Goal: Task Accomplishment & Management: Use online tool/utility

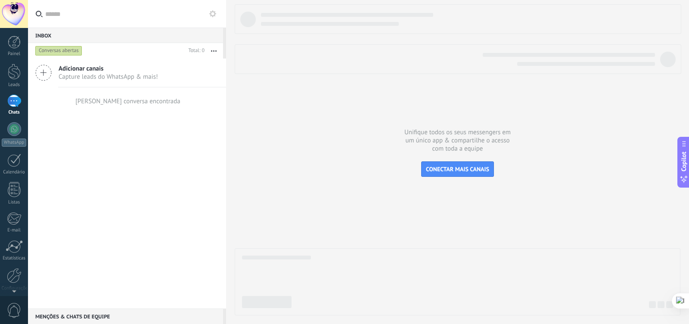
click at [45, 76] on icon at bounding box center [43, 73] width 16 height 16
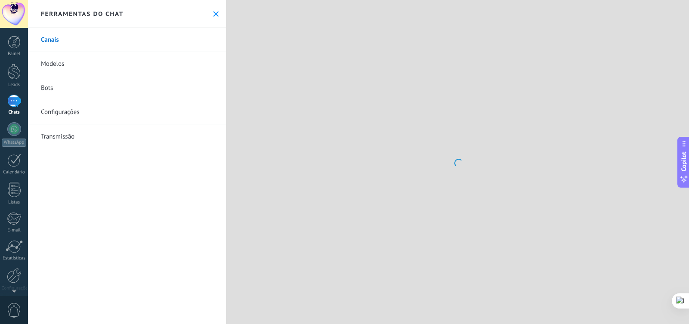
click at [91, 83] on link "Bots" at bounding box center [127, 88] width 198 height 24
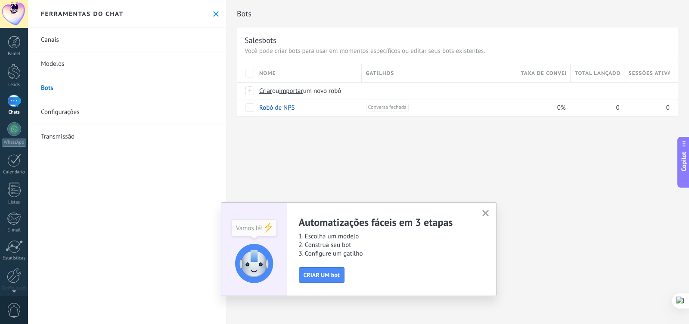
click at [487, 215] on use "button" at bounding box center [485, 213] width 6 height 6
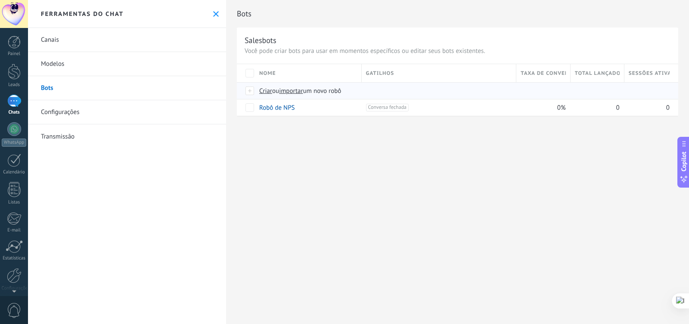
click at [264, 91] on span "Criar" at bounding box center [265, 91] width 13 height 8
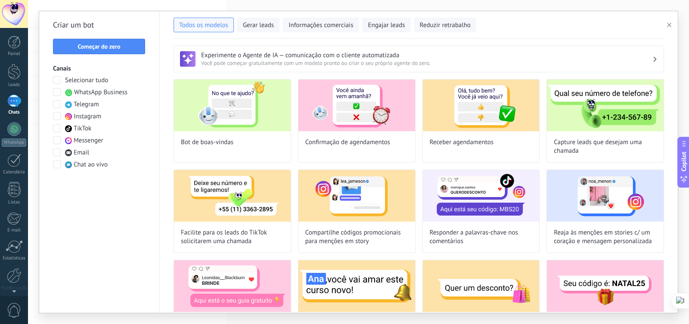
click at [58, 91] on span at bounding box center [57, 92] width 8 height 8
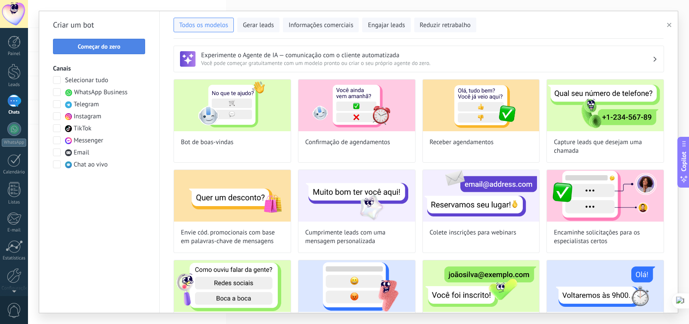
click at [111, 48] on span "Começar do zero" at bounding box center [98, 46] width 43 height 6
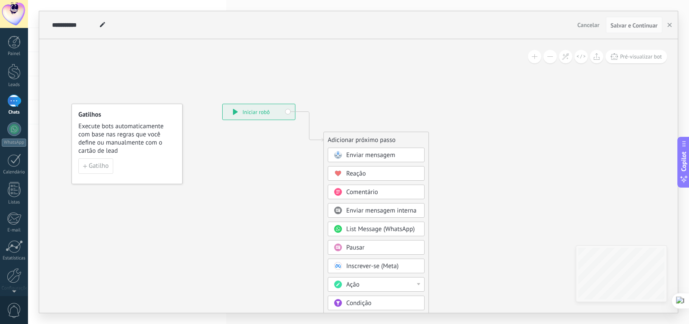
click at [86, 127] on span "Execute bots automaticamente com base nas regras que você define ou manualmente…" at bounding box center [127, 138] width 98 height 33
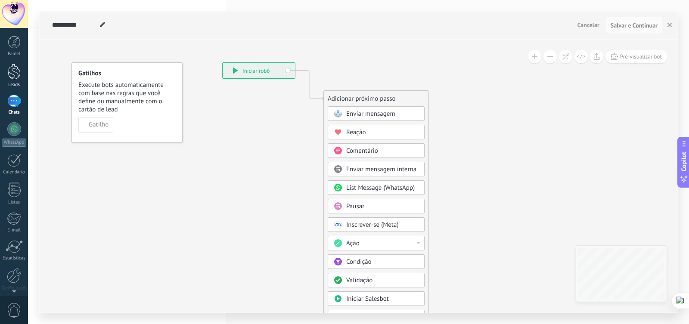
click at [12, 69] on div at bounding box center [14, 72] width 13 height 16
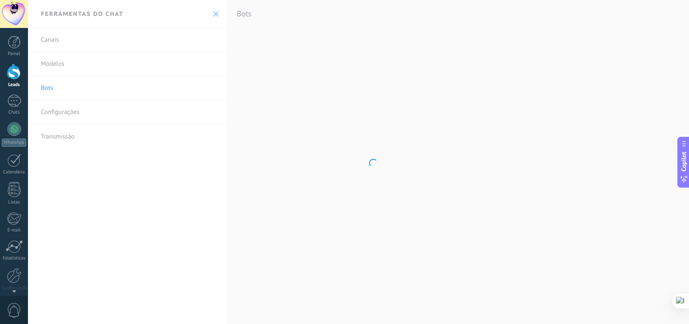
click at [14, 121] on div "Painel Leads Chats WhatsApp Clientes" at bounding box center [14, 183] width 28 height 294
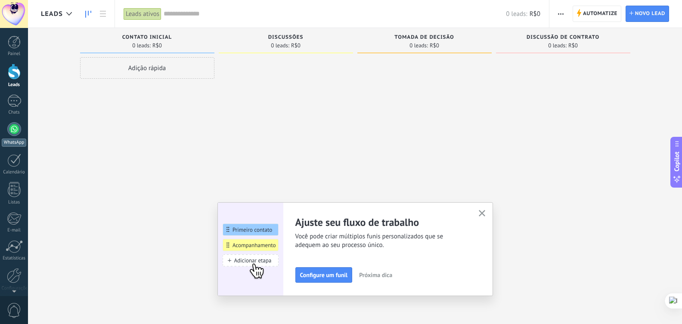
click at [12, 133] on div at bounding box center [14, 129] width 14 height 14
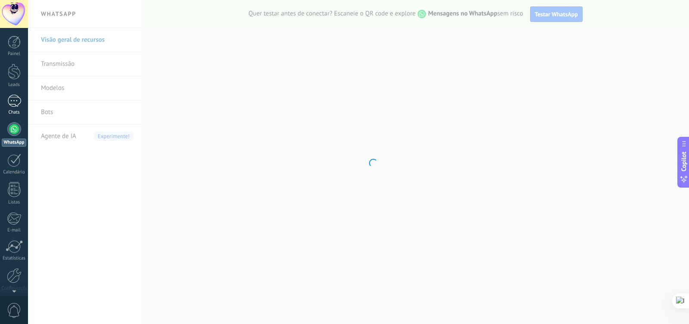
click at [15, 103] on div at bounding box center [14, 101] width 14 height 12
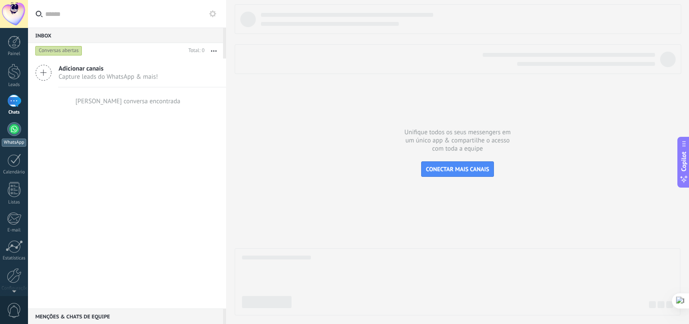
click at [17, 125] on div at bounding box center [14, 129] width 14 height 14
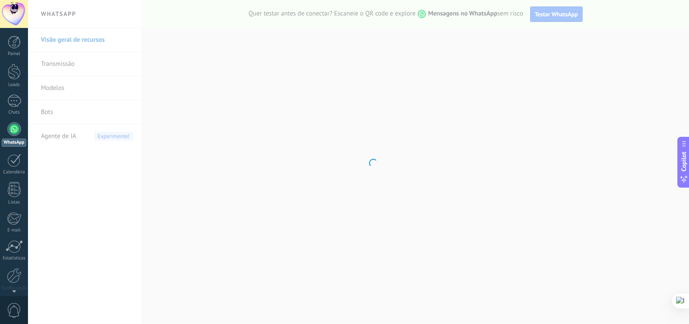
click at [53, 108] on body ".abecls-1,.abecls-2{fill-rule:evenodd}.abecls-2{fill:#fff} .abhcls-1{fill:none}…" at bounding box center [344, 162] width 689 height 324
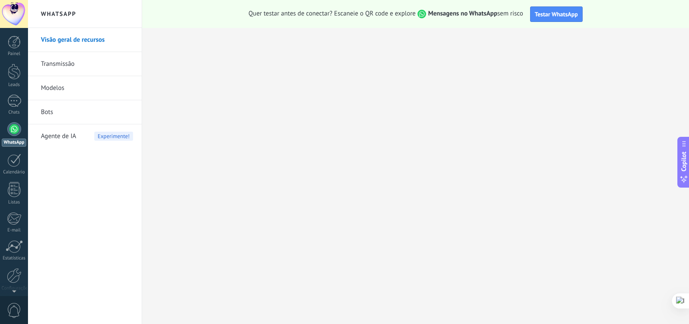
click at [58, 114] on link "Bots" at bounding box center [87, 112] width 92 height 24
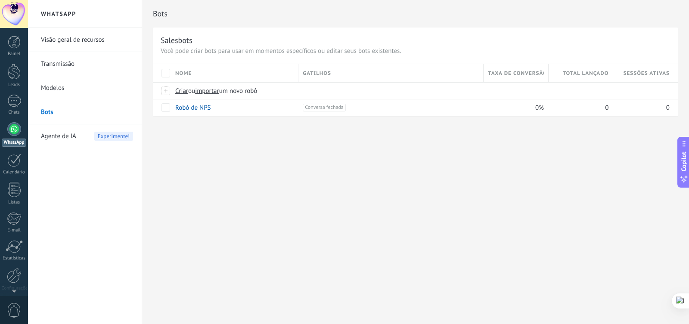
click at [64, 137] on span "Agente de IA" at bounding box center [58, 136] width 35 height 24
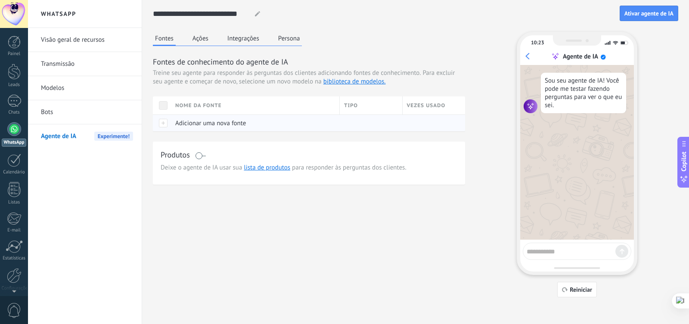
click at [166, 124] on div at bounding box center [162, 122] width 18 height 17
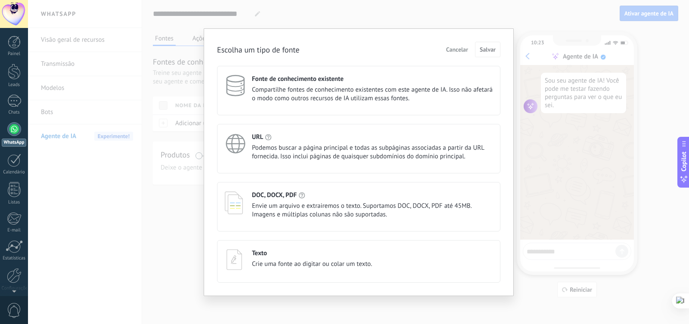
click at [293, 269] on div "Texto Crie uma fonte ao digitar ou colar um texto." at bounding box center [312, 259] width 120 height 21
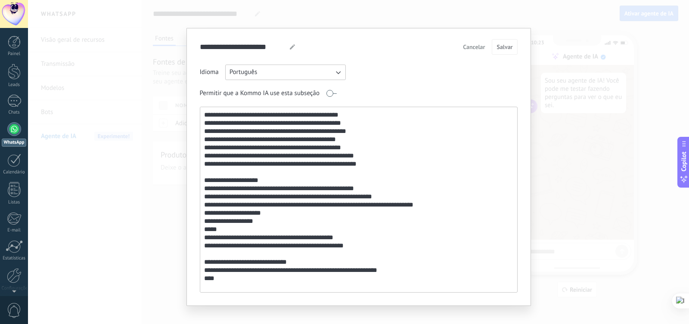
scroll to position [873, 0]
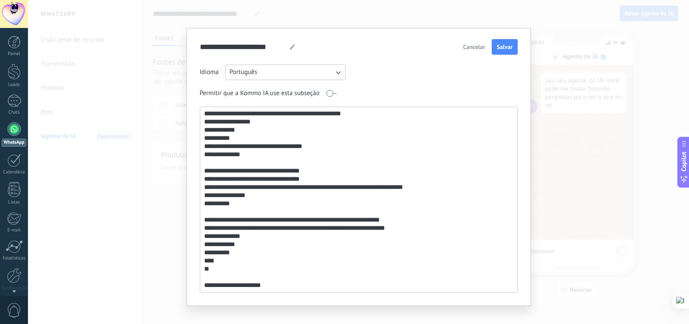
type textarea "**********"
click at [516, 48] on div "**********" at bounding box center [358, 167] width 344 height 278
click at [511, 48] on button "Salvar" at bounding box center [504, 46] width 25 height 15
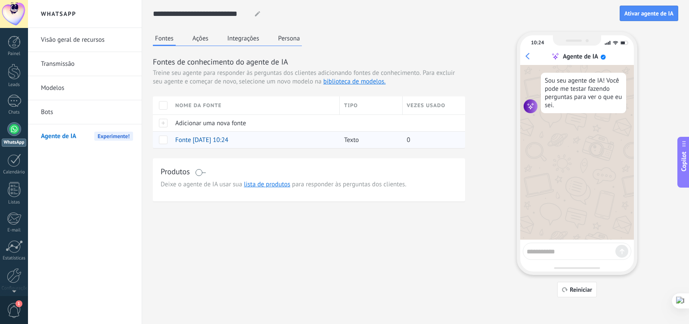
click at [187, 138] on span "Fonte [DATE] 10:24" at bounding box center [201, 140] width 53 height 8
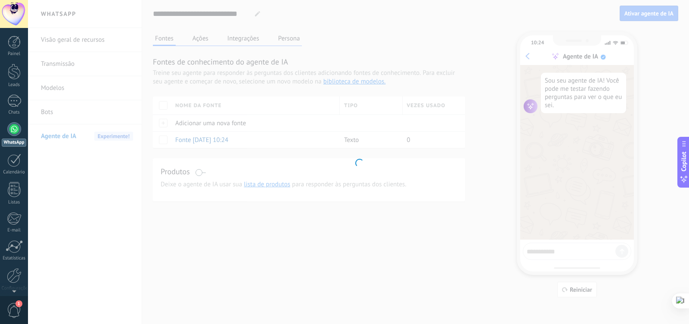
type textarea "**********"
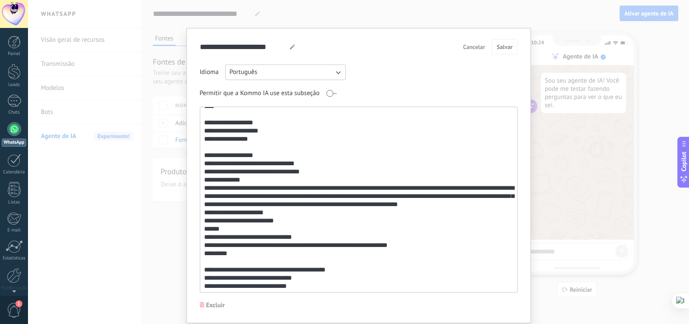
scroll to position [473, 0]
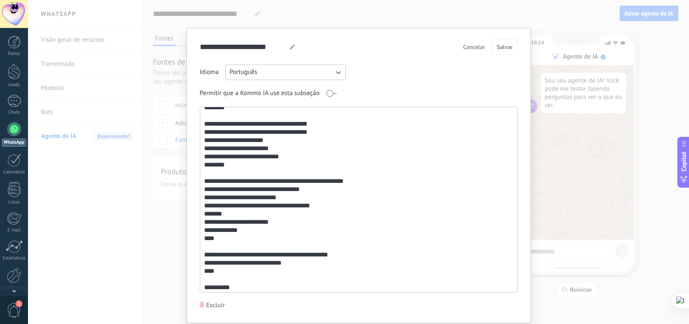
click at [290, 46] on icon at bounding box center [292, 46] width 5 height 5
click at [282, 47] on div "**********" at bounding box center [249, 46] width 98 height 15
drag, startPoint x: 279, startPoint y: 46, endPoint x: 164, endPoint y: 51, distance: 114.6
click at [164, 51] on div "**********" at bounding box center [358, 162] width 661 height 324
type input "**********"
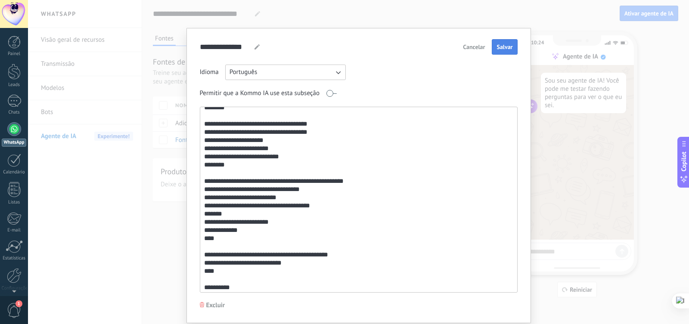
click at [493, 47] on button "Salvar" at bounding box center [504, 46] width 25 height 15
click at [504, 46] on span "Salvar" at bounding box center [504, 47] width 16 height 6
click at [497, 48] on span "Salvar" at bounding box center [504, 47] width 16 height 6
click at [560, 171] on div "**********" at bounding box center [358, 162] width 661 height 324
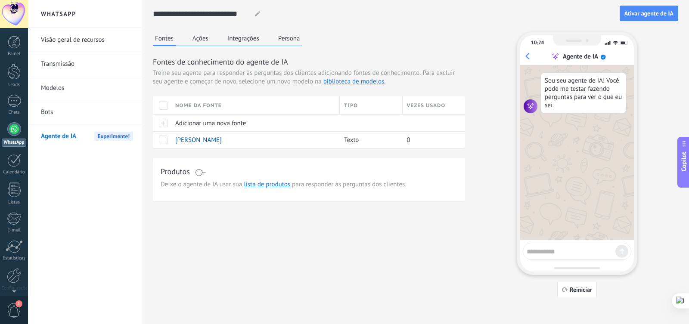
click at [201, 38] on button "Ações" at bounding box center [200, 38] width 20 height 13
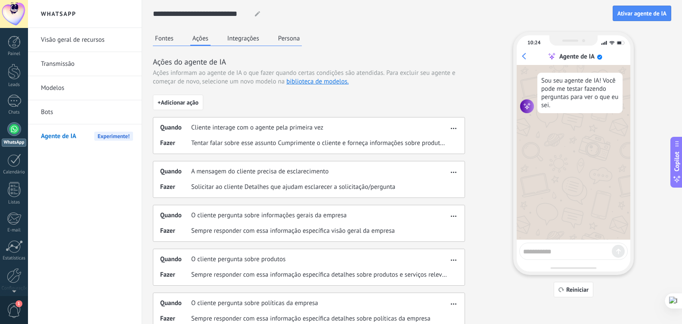
click at [241, 36] on button "Integrações" at bounding box center [243, 38] width 36 height 13
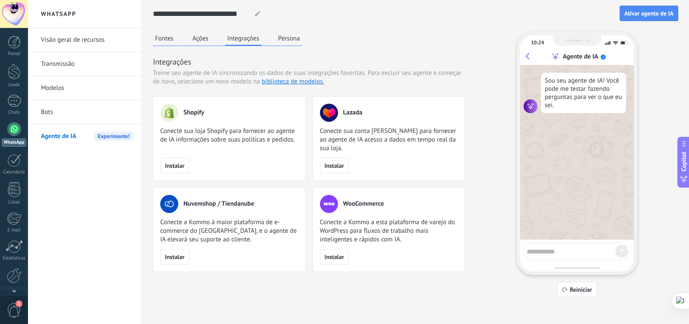
click at [295, 35] on button "Persona" at bounding box center [289, 38] width 26 height 13
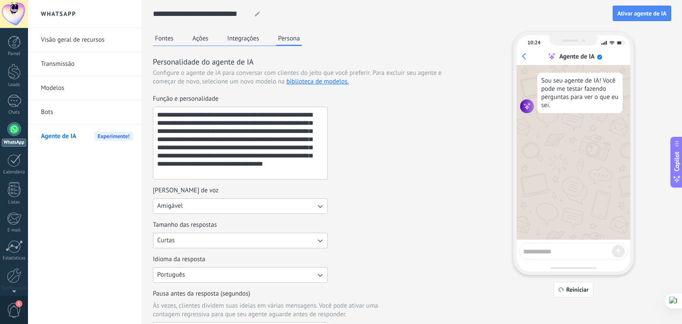
click at [164, 43] on button "Fontes" at bounding box center [164, 38] width 23 height 13
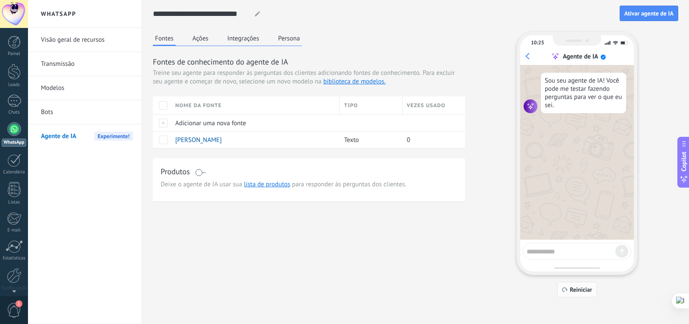
click at [571, 291] on span "Reiniciar" at bounding box center [580, 290] width 22 height 6
click at [578, 287] on span "Reiniciar" at bounding box center [580, 290] width 22 height 6
click at [671, 13] on span "Ativar agente de IA" at bounding box center [648, 13] width 49 height 6
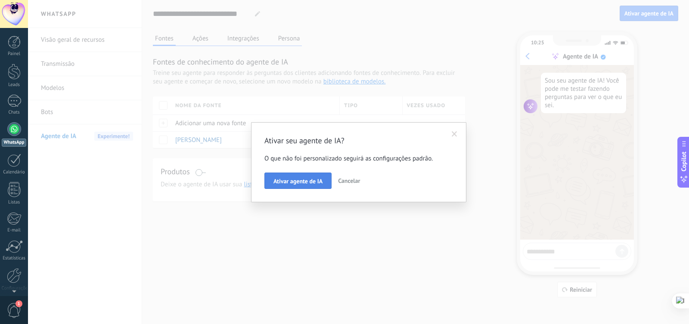
click at [313, 186] on button "Ativar agente de IA" at bounding box center [297, 181] width 67 height 16
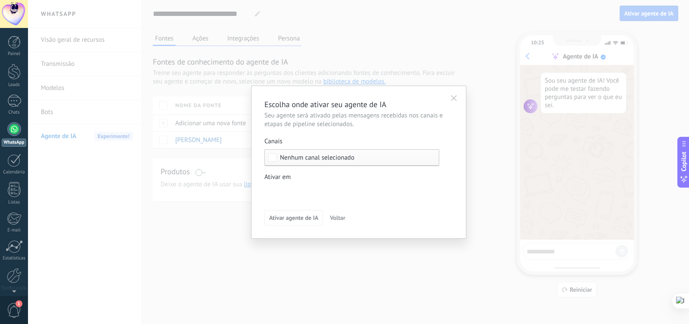
click at [312, 158] on span "Nenhum canal selecionado" at bounding box center [317, 158] width 74 height 6
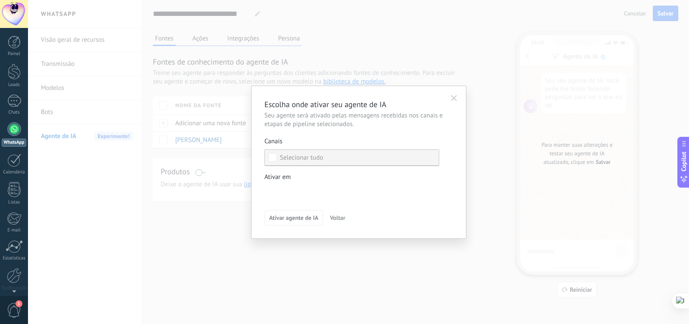
click at [313, 158] on div "Selecionar tudo" at bounding box center [301, 158] width 43 height 9
click at [0, 0] on div "Leads de entrada Contato inicial Discussões Tomada de decisão Discussão de cont…" at bounding box center [0, 0] width 0 height 0
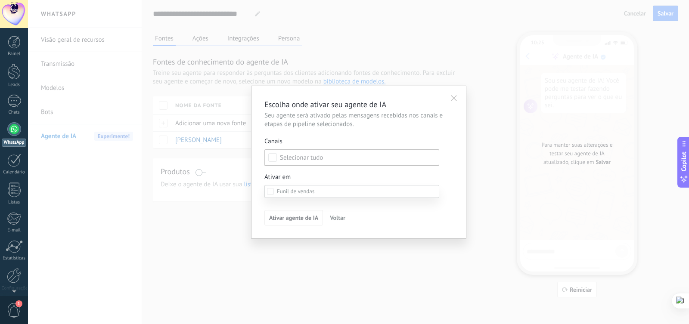
click at [344, 186] on label at bounding box center [351, 191] width 175 height 13
drag, startPoint x: 299, startPoint y: 156, endPoint x: 297, endPoint y: 167, distance: 11.4
click at [299, 157] on div at bounding box center [358, 162] width 661 height 324
click at [306, 158] on span "Nenhum canal selecionado" at bounding box center [317, 158] width 74 height 6
click at [342, 218] on span "Voltar" at bounding box center [337, 218] width 15 height 6
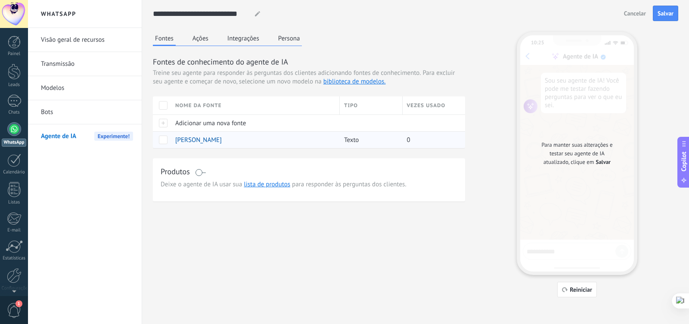
click at [165, 143] on span at bounding box center [163, 140] width 9 height 9
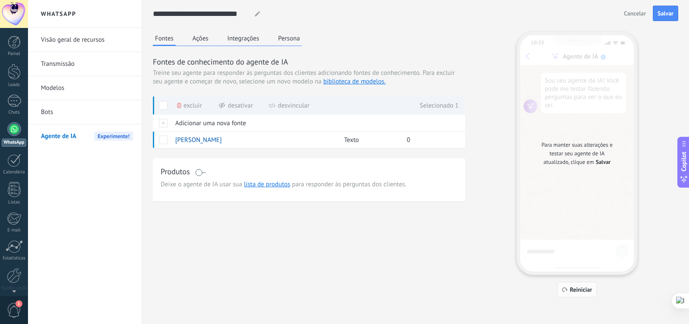
click at [579, 289] on span "Reiniciar" at bounding box center [580, 290] width 22 height 6
click at [670, 14] on span "Salvar" at bounding box center [665, 13] width 16 height 6
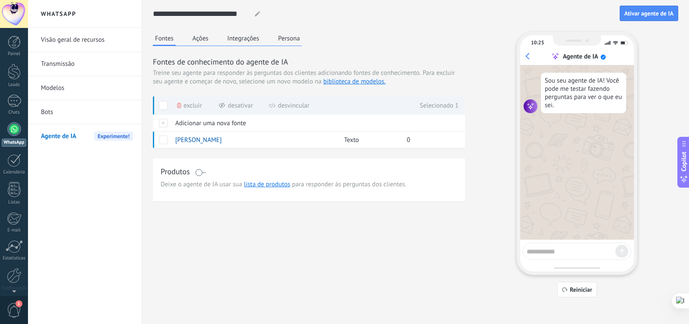
click at [550, 254] on textarea at bounding box center [570, 250] width 89 height 11
type textarea "***"
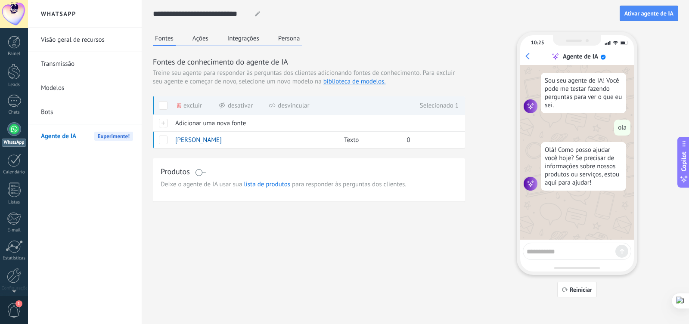
click at [569, 182] on div "Olá! Como posso ajudar você hoje? Se precisar de informações sobre nossos produ…" at bounding box center [583, 166] width 85 height 49
click at [195, 142] on span "[PERSON_NAME]" at bounding box center [198, 140] width 46 height 8
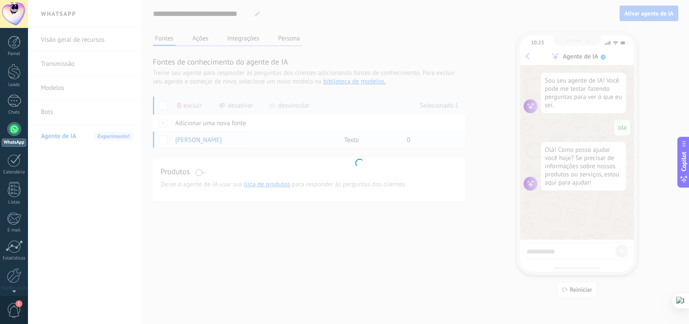
type input "**********"
type textarea "**********"
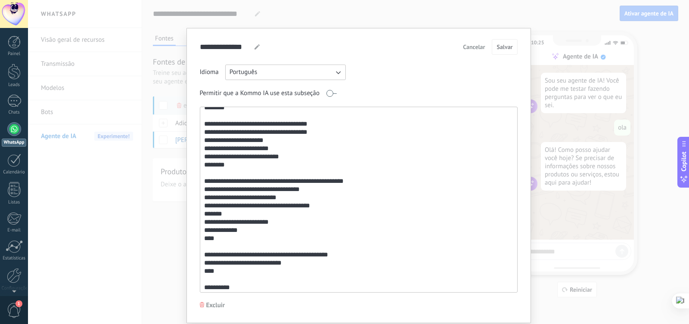
scroll to position [516, 0]
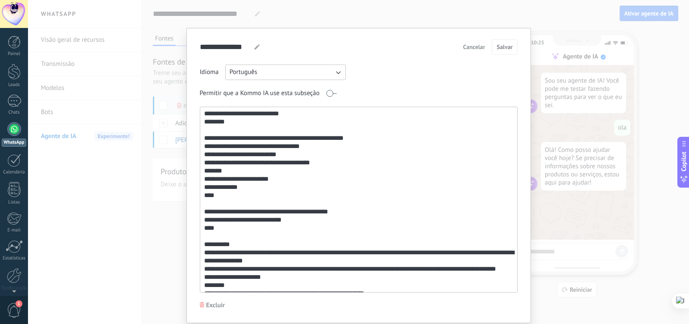
click at [478, 49] on span "Cancelar" at bounding box center [474, 47] width 22 height 6
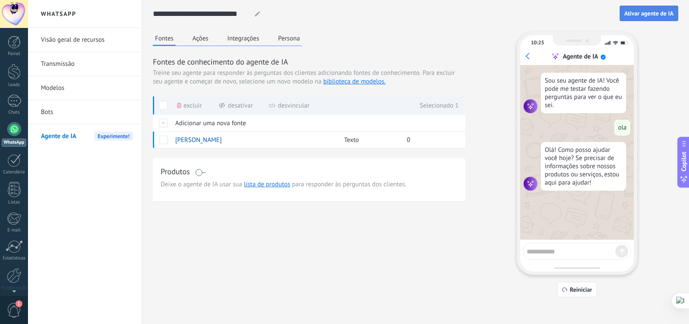
click at [658, 12] on span "Ativar agente de IA" at bounding box center [648, 13] width 49 height 6
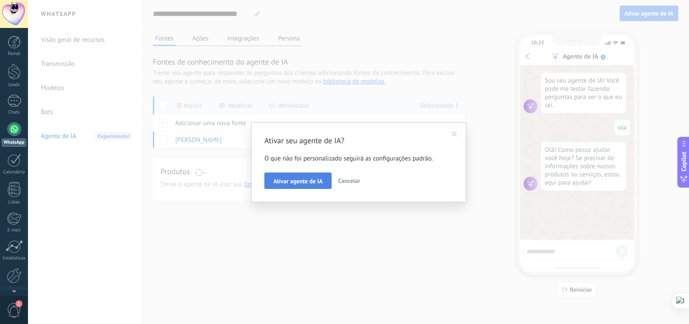
click at [298, 182] on span "Ativar agente de IA" at bounding box center [297, 181] width 49 height 6
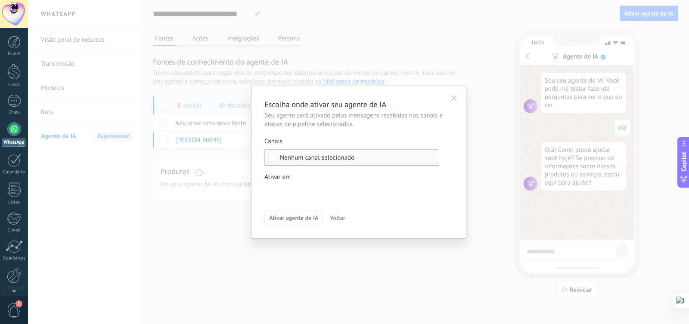
click at [312, 159] on span "Nenhum canal selecionado" at bounding box center [317, 158] width 74 height 6
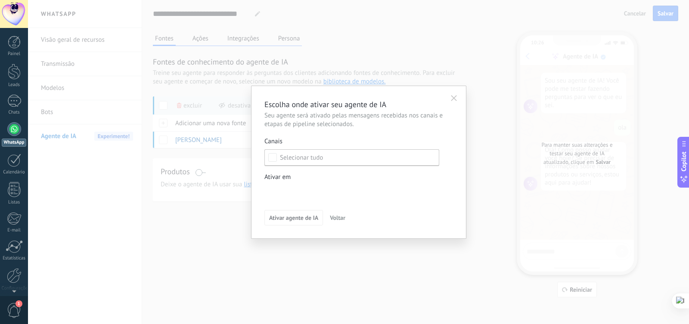
click at [0, 0] on div "Leads de entrada Contato inicial Discussões Tomada de decisão Discussão de cont…" at bounding box center [0, 0] width 0 height 0
click at [247, 191] on div at bounding box center [358, 162] width 661 height 324
click at [291, 218] on span "Ativar agente de IA" at bounding box center [293, 218] width 49 height 6
click at [295, 157] on span "Nenhum canal selecionado" at bounding box center [317, 158] width 74 height 6
click at [291, 221] on span "Ativar agente de IA" at bounding box center [293, 218] width 49 height 6
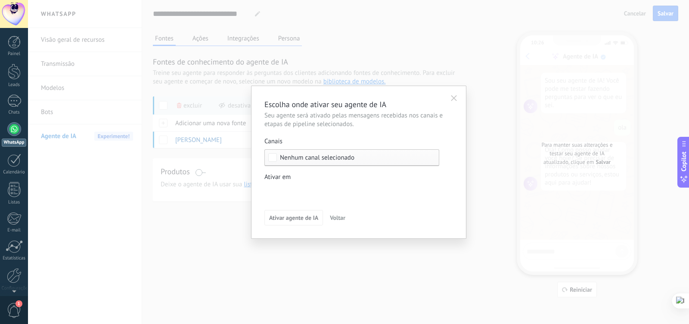
click at [280, 182] on label "Ativar em Leads de entrada Contato inicial Discussões Tomada de decisão Discuss…" at bounding box center [351, 186] width 175 height 27
click at [282, 197] on label at bounding box center [351, 191] width 175 height 13
click at [0, 0] on div "Leads de entrada" at bounding box center [0, 0] width 0 height 0
click at [402, 297] on div "Leads de entrada Contato inicial Discussões Tomada de decisão Discussão de cont…" at bounding box center [351, 253] width 175 height 136
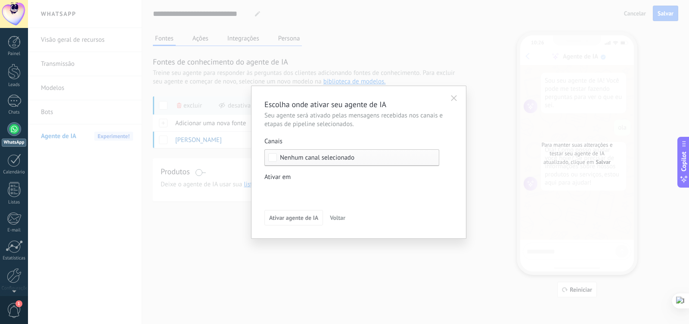
click at [453, 102] on button "button" at bounding box center [453, 96] width 15 height 13
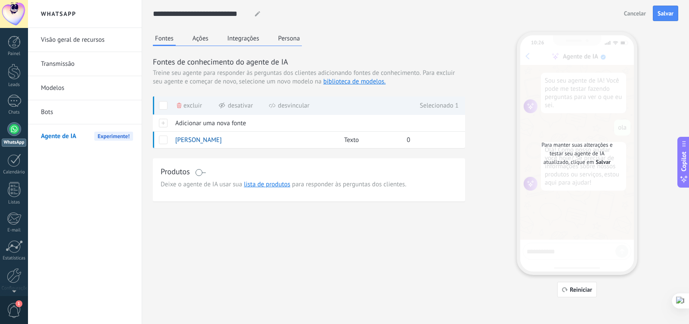
click at [254, 38] on button "Integrações" at bounding box center [243, 38] width 36 height 13
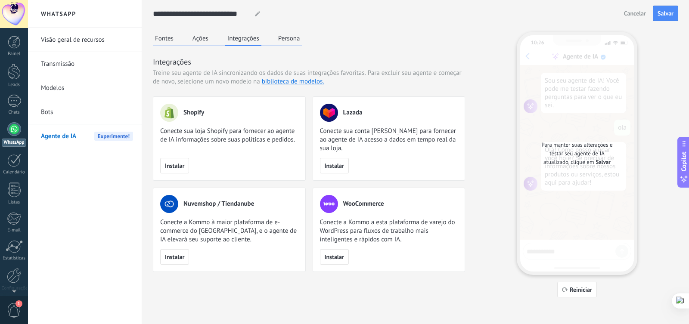
click at [211, 40] on div "Fontes Ações Integrações Persona" at bounding box center [227, 39] width 149 height 14
click at [47, 111] on link "Bots" at bounding box center [87, 112] width 92 height 24
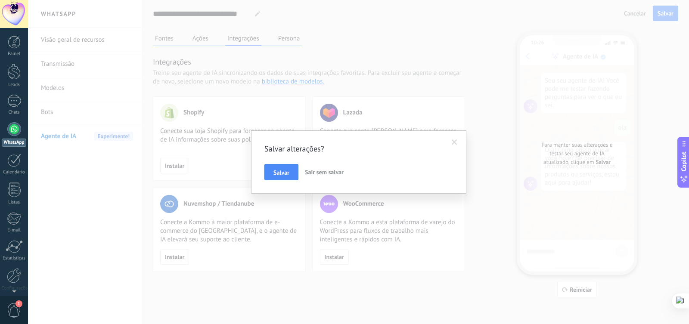
click at [312, 172] on span "Sair sem salvar" at bounding box center [324, 172] width 39 height 8
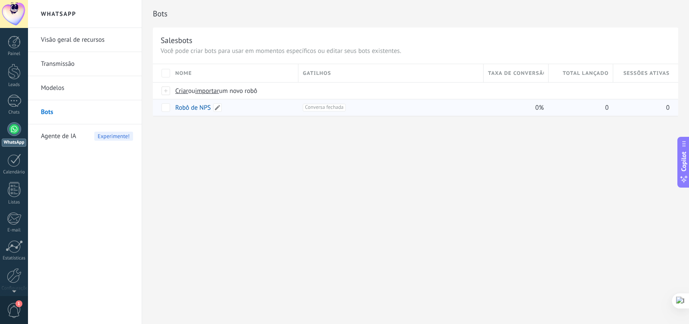
click at [193, 109] on link "Robô de NPS" at bounding box center [193, 108] width 36 height 8
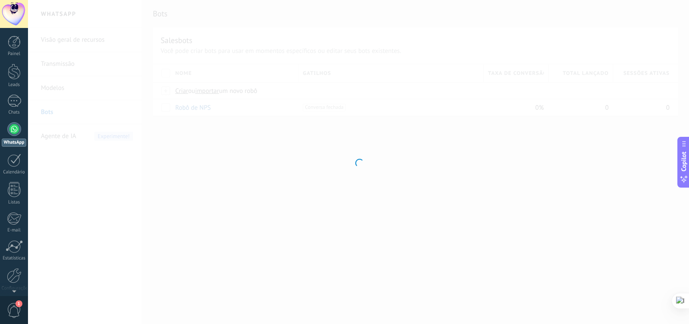
type input "**********"
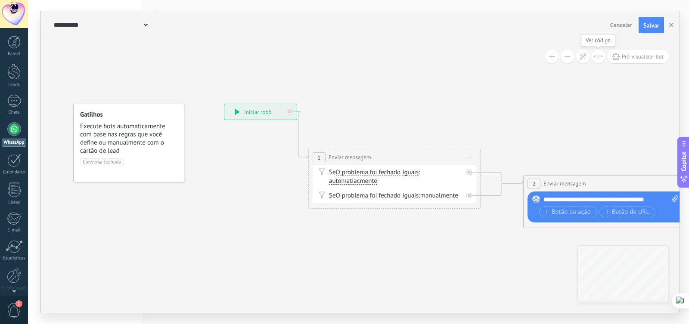
click at [602, 59] on icon at bounding box center [598, 56] width 9 height 5
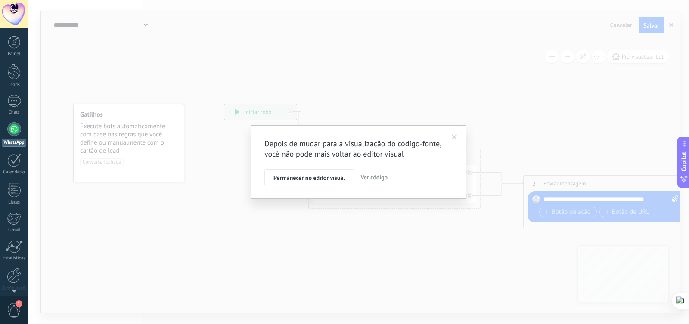
click at [373, 176] on span "Ver código" at bounding box center [373, 177] width 27 height 8
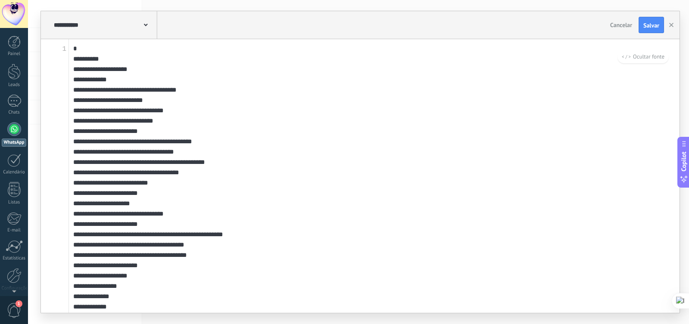
drag, startPoint x: 201, startPoint y: 301, endPoint x: 9, endPoint y: -11, distance: 366.8
click at [9, 0] on html ".abecls-1,.abecls-2{fill-rule:evenodd}.abecls-2{fill:#fff} .abhcls-1{fill:none}…" at bounding box center [344, 162] width 689 height 324
paste textarea "**********"
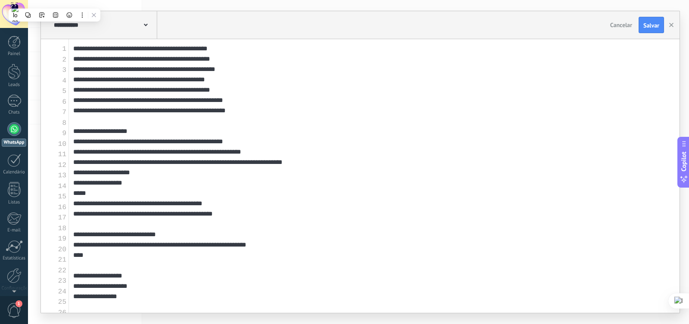
scroll to position [1006, 0]
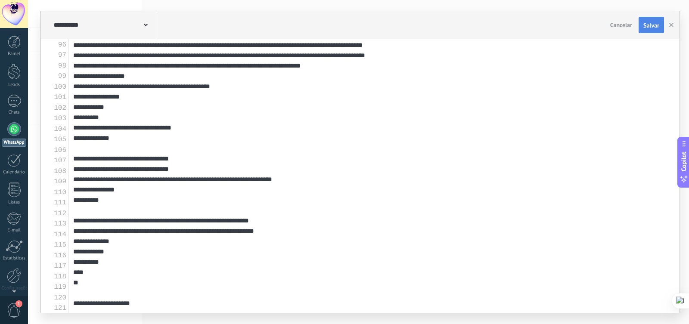
type textarea "**********"
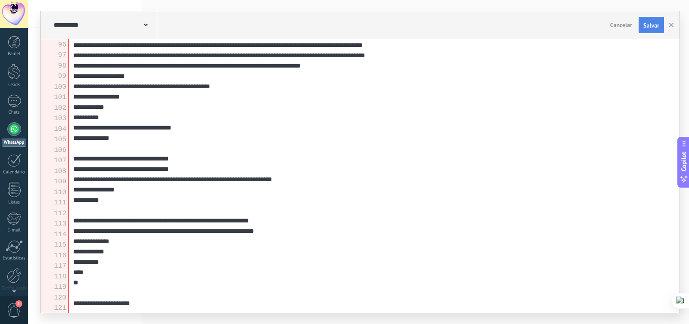
click at [656, 29] on button "Salvar" at bounding box center [650, 25] width 25 height 16
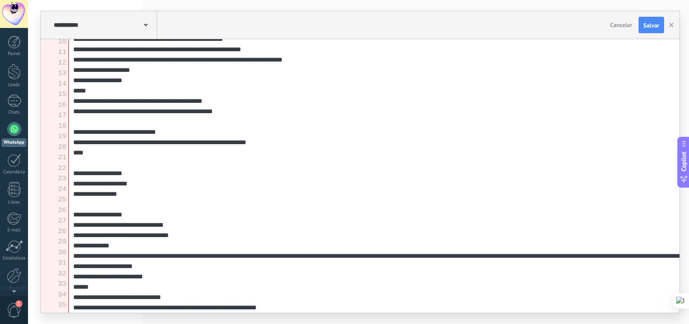
scroll to position [0, 0]
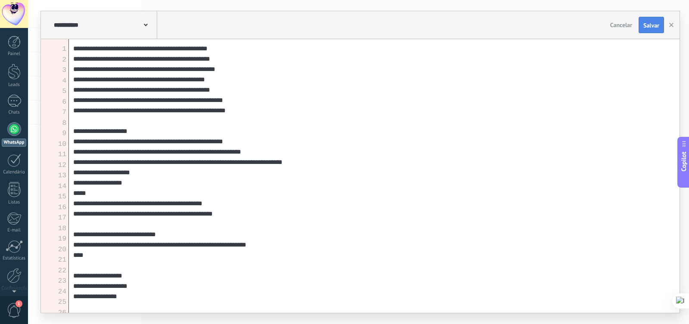
click at [653, 22] on span "Salvar" at bounding box center [651, 25] width 16 height 6
click at [672, 26] on icon "button" at bounding box center [671, 25] width 4 height 4
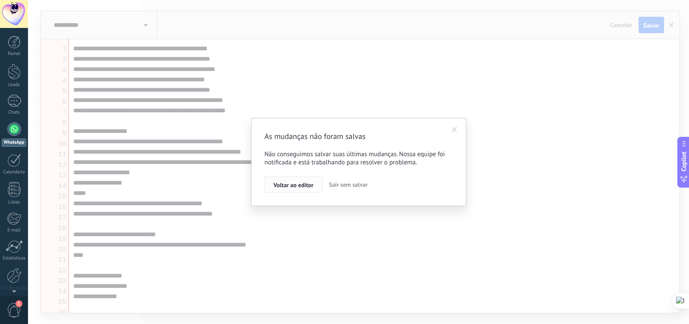
click at [302, 186] on span "Voltar ao editor" at bounding box center [293, 185] width 40 height 6
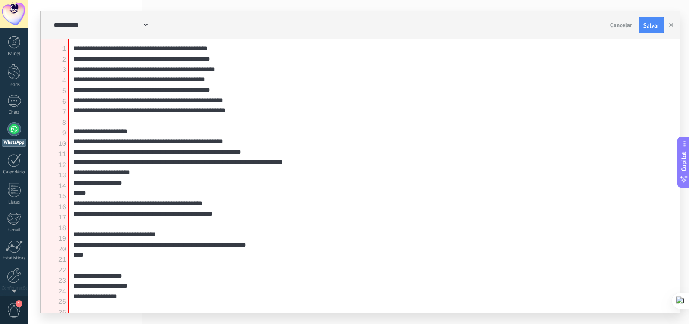
click at [625, 25] on span "Cancelar" at bounding box center [621, 25] width 22 height 8
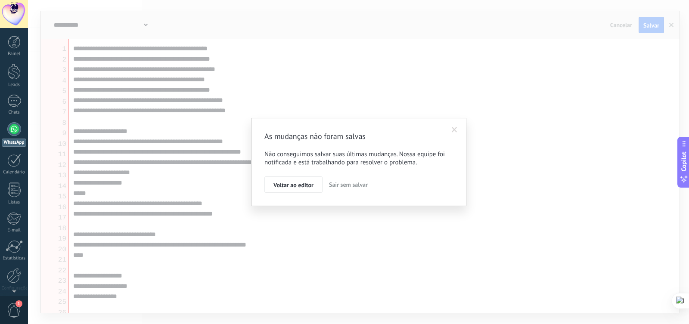
click at [341, 188] on span "Sair sem salvar" at bounding box center [348, 185] width 39 height 8
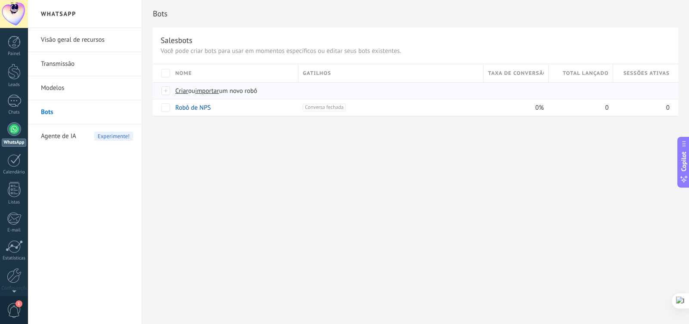
click at [207, 91] on span "importar" at bounding box center [207, 91] width 24 height 8
click at [0, 0] on input "importar um novo robô" at bounding box center [0, 0] width 0 height 0
click at [255, 93] on span "um novo robô" at bounding box center [238, 91] width 38 height 8
click at [0, 0] on input "importar um novo robô" at bounding box center [0, 0] width 0 height 0
